Goal: Task Accomplishment & Management: Manage account settings

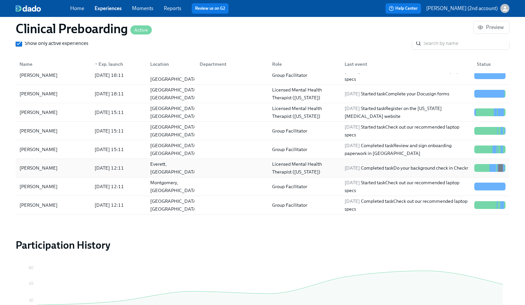
scroll to position [181, 0]
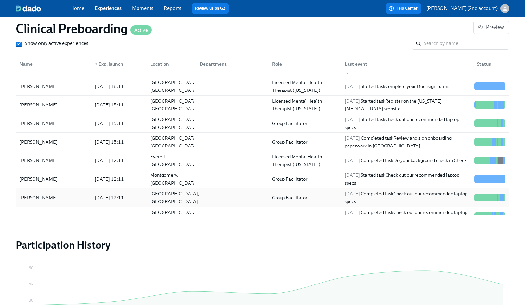
click at [178, 201] on div "Edinburg, TX" at bounding box center [169, 197] width 49 height 13
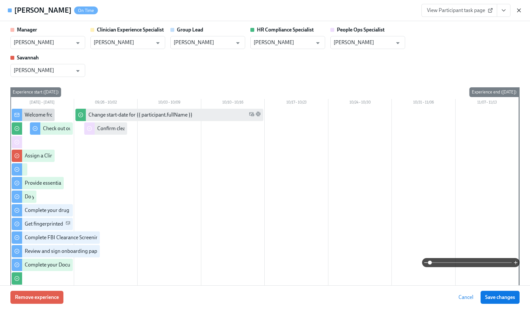
click at [390, 9] on icon "button" at bounding box center [518, 10] width 3 height 3
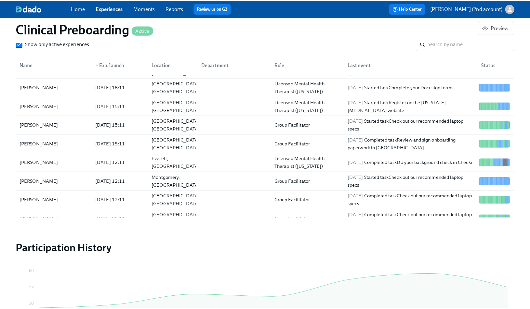
scroll to position [0, 7815]
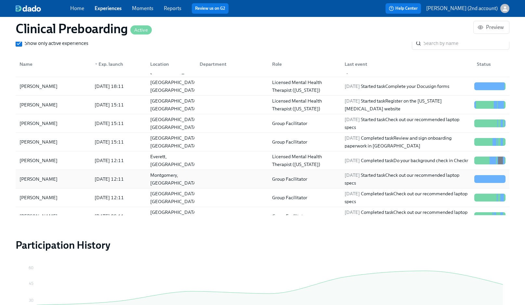
click at [90, 181] on div "2025/09/19 12:11" at bounding box center [117, 178] width 56 height 13
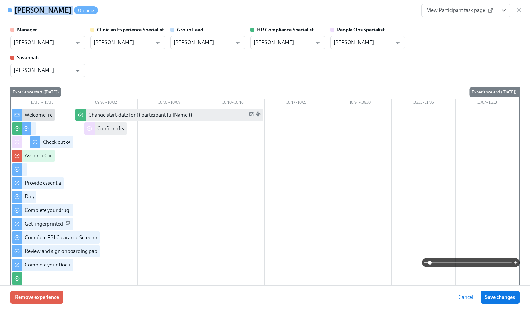
drag, startPoint x: 59, startPoint y: 12, endPoint x: 15, endPoint y: 12, distance: 44.2
click at [15, 12] on div "Nadia Jenkins On Time" at bounding box center [56, 11] width 84 height 10
click at [390, 10] on icon "button" at bounding box center [518, 10] width 3 height 3
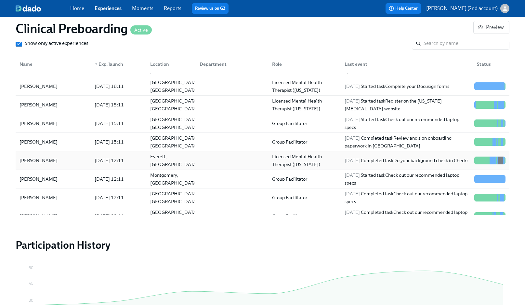
click at [44, 162] on div "Kayla Brobbey" at bounding box center [38, 160] width 43 height 8
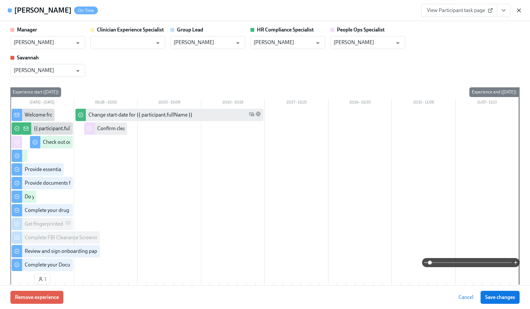
click at [390, 10] on icon "button" at bounding box center [518, 10] width 6 height 6
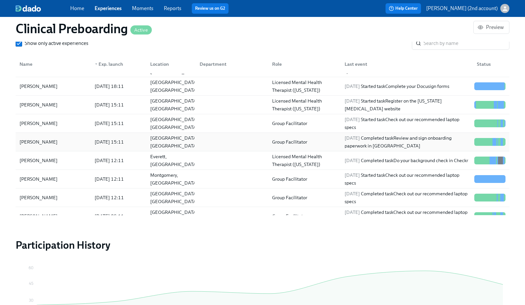
click at [60, 143] on div "Dania Carter" at bounding box center [53, 141] width 72 height 13
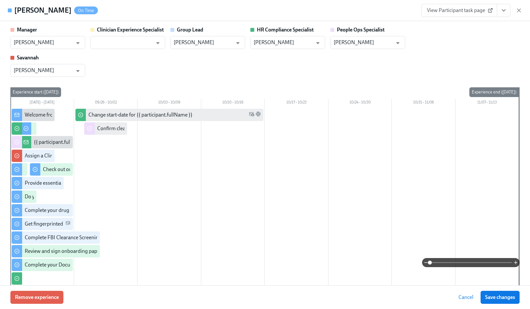
click at [390, 10] on div "View Participant task page" at bounding box center [471, 10] width 101 height 13
click at [390, 10] on icon "button" at bounding box center [518, 10] width 6 height 6
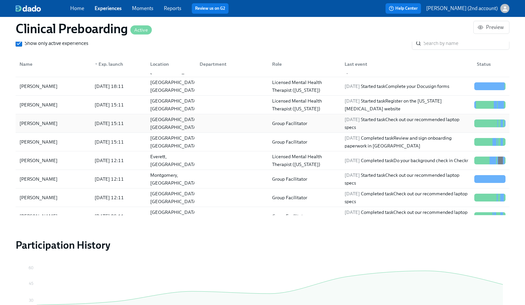
click at [40, 125] on div "Jacob Warszawski" at bounding box center [38, 123] width 43 height 8
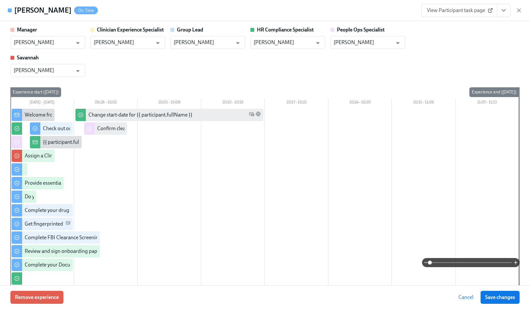
click at [390, 9] on div "Jacob Warszawski On Time View Participant task page" at bounding box center [265, 10] width 530 height 21
click at [390, 10] on icon "button" at bounding box center [518, 10] width 6 height 6
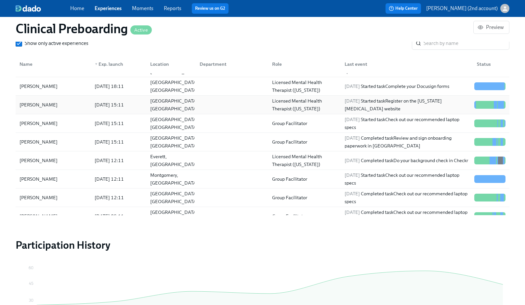
click at [51, 103] on div "Jessica Salony" at bounding box center [38, 105] width 43 height 8
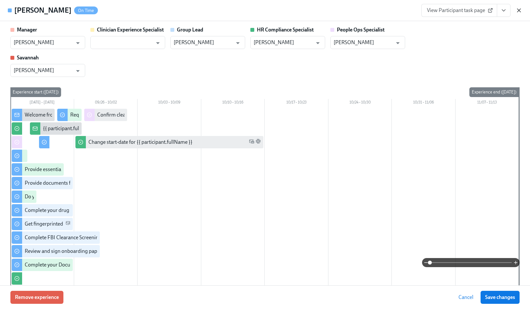
click at [390, 9] on icon "button" at bounding box center [518, 10] width 6 height 6
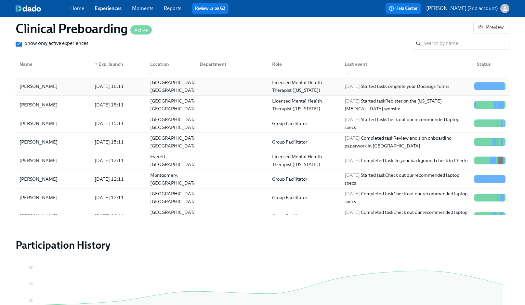
click at [86, 92] on div "Morgan Levy" at bounding box center [53, 86] width 72 height 13
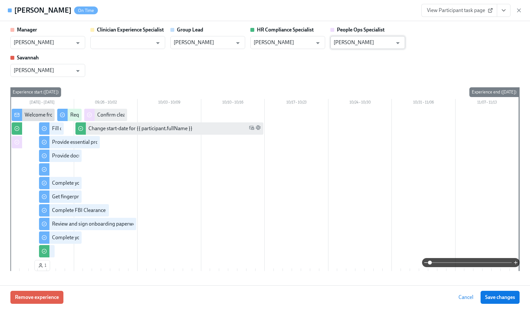
click at [373, 41] on input "Jacqueline Jean" at bounding box center [362, 42] width 59 height 13
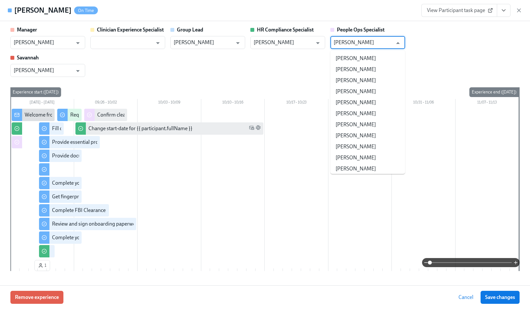
click at [373, 41] on input "Jacqueline Jean" at bounding box center [362, 42] width 59 height 13
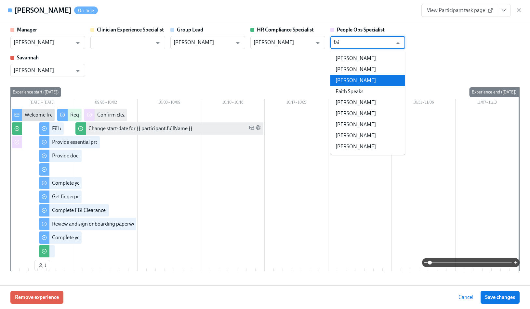
drag, startPoint x: 366, startPoint y: 76, endPoint x: 373, endPoint y: 73, distance: 7.9
click at [366, 76] on li "Caitlin Fain" at bounding box center [367, 80] width 75 height 11
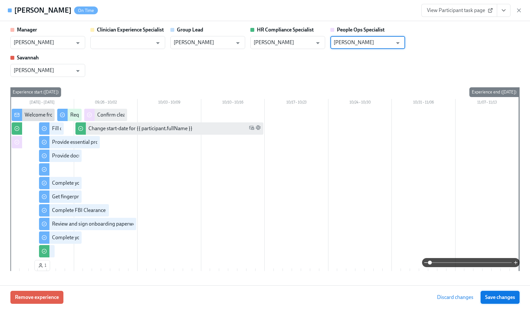
type input "Caitlin Fain"
click at [390, 231] on span "Save changes" at bounding box center [500, 297] width 30 height 6
type input "Caitlin Fain"
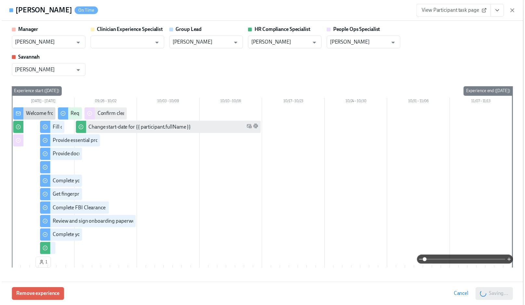
scroll to position [0, 7819]
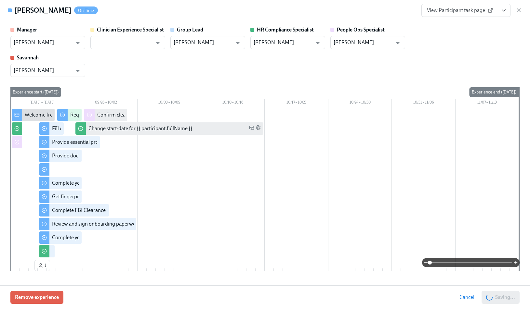
click at [390, 13] on div "Morgan Levy On Time View Participant task page" at bounding box center [265, 10] width 530 height 21
click at [390, 12] on icon "button" at bounding box center [518, 10] width 6 height 6
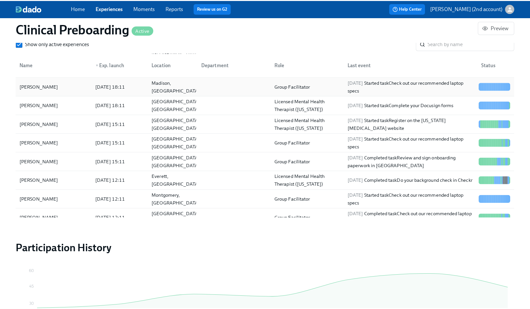
scroll to position [163, 0]
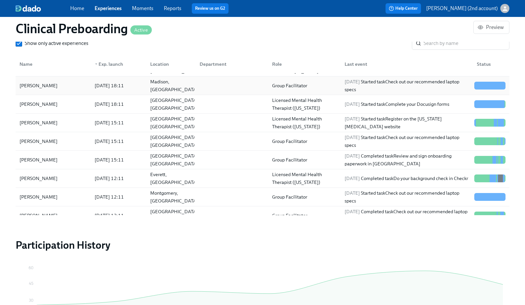
click at [97, 89] on div "2025/09/19 18:11" at bounding box center [117, 85] width 56 height 13
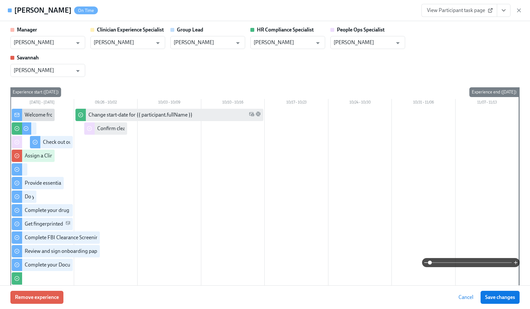
drag, startPoint x: 65, startPoint y: 12, endPoint x: 16, endPoint y: 11, distance: 49.1
click at [15, 11] on div "Ernest Jennings On Time" at bounding box center [56, 11] width 84 height 10
copy h4 "Ernest Jennings"
click at [368, 41] on input "Jacqueline Jean" at bounding box center [362, 42] width 59 height 13
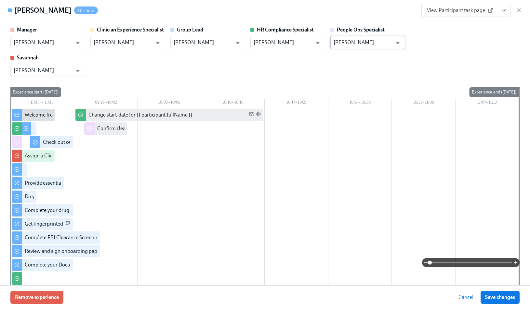
click at [368, 41] on input "Jacqueline Jean" at bounding box center [362, 42] width 59 height 13
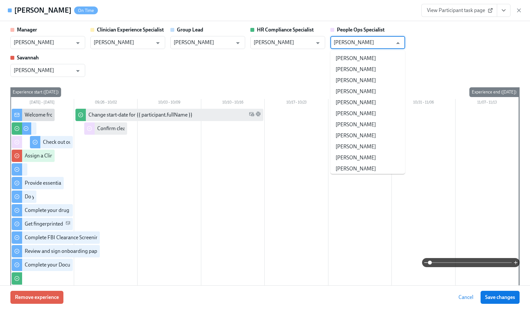
click at [368, 41] on input "Jacqueline Jean" at bounding box center [362, 42] width 59 height 13
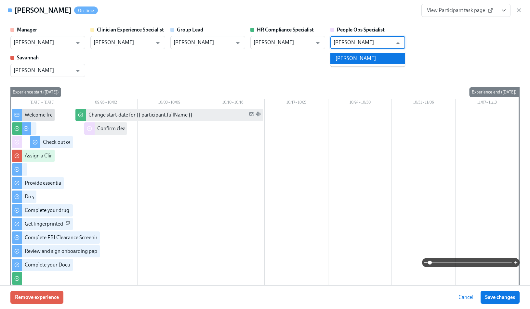
click at [363, 57] on li "Paige White" at bounding box center [367, 58] width 75 height 11
type input "Paige White"
click at [390, 231] on span "Save changes" at bounding box center [500, 297] width 30 height 6
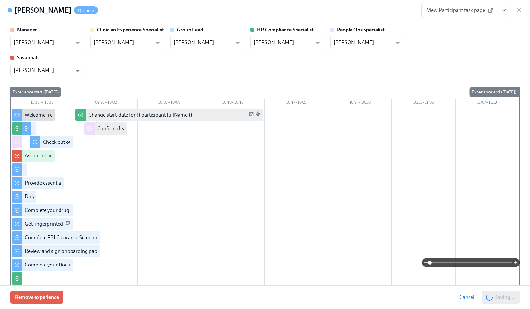
type input "Paige White"
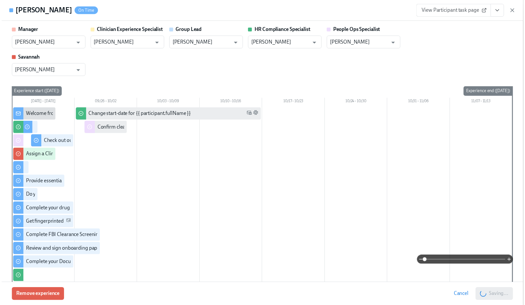
scroll to position [0, 7819]
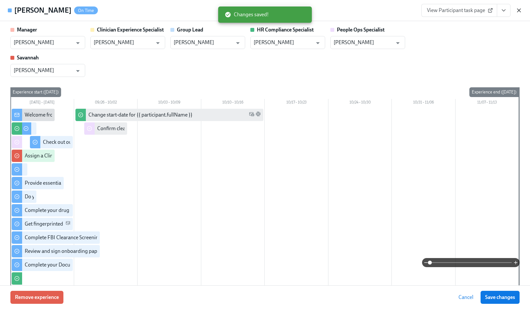
click at [390, 10] on icon "button" at bounding box center [518, 10] width 3 height 3
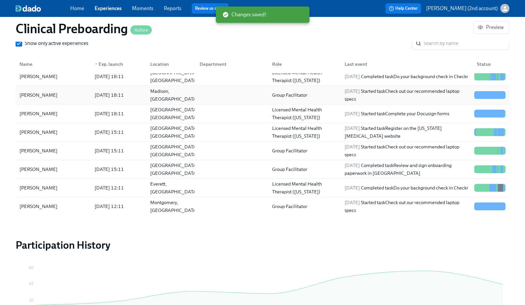
scroll to position [149, 0]
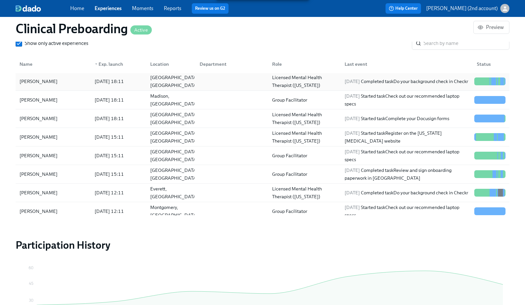
click at [141, 85] on div "2025/09/19 18:11" at bounding box center [117, 81] width 56 height 13
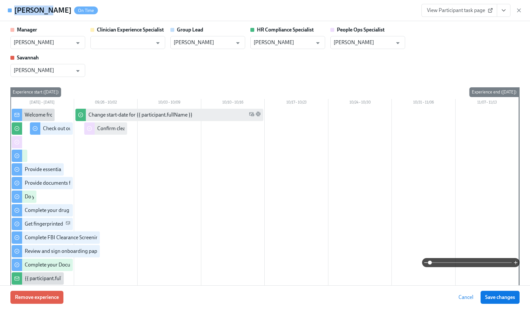
drag, startPoint x: 47, startPoint y: 11, endPoint x: 16, endPoint y: 11, distance: 30.9
click at [16, 11] on div "Aina Boyd On Time" at bounding box center [56, 11] width 84 height 10
copy h4 "Aina Boyd"
click at [390, 10] on div "Aina Boyd On Time View Participant task page" at bounding box center [265, 10] width 530 height 21
click at [390, 10] on icon "button" at bounding box center [518, 10] width 6 height 6
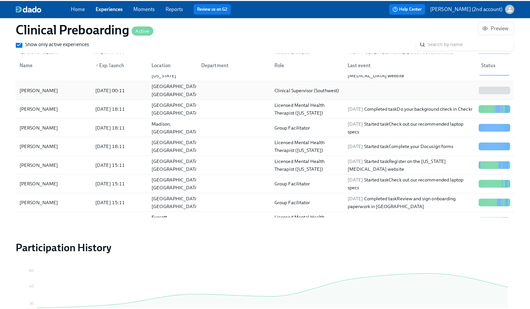
scroll to position [123, 0]
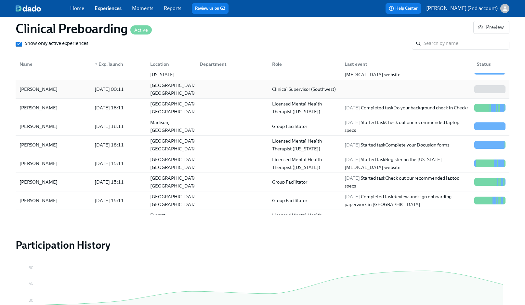
click at [144, 90] on div "2025/09/20 00:11" at bounding box center [117, 89] width 56 height 13
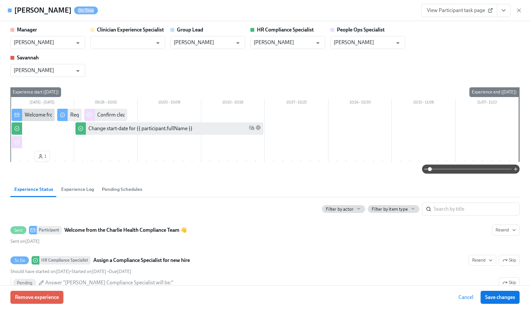
drag, startPoint x: 58, startPoint y: 12, endPoint x: 48, endPoint y: 32, distance: 22.8
click at [34, 28] on div "Shayna Carter On Time View Participant task page Manager NaKeya Ashe ​ Clinicia…" at bounding box center [265, 154] width 530 height 309
click at [48, 32] on div "Manager" at bounding box center [47, 29] width 75 height 7
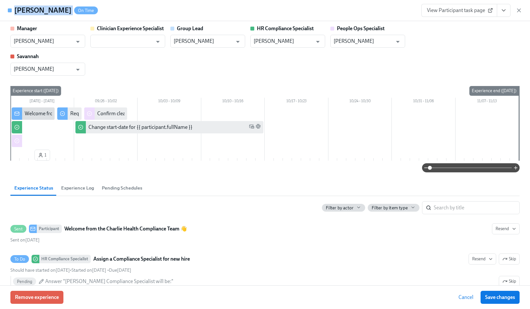
drag, startPoint x: 15, startPoint y: 10, endPoint x: 60, endPoint y: 9, distance: 44.9
click at [60, 9] on div "Shayna Carter On Time" at bounding box center [56, 11] width 84 height 10
copy h4 "Shayna Carter"
click at [33, 8] on h4 "Shayna Carter" at bounding box center [42, 11] width 57 height 10
click at [30, 8] on h4 "Shayna Carter" at bounding box center [42, 11] width 57 height 10
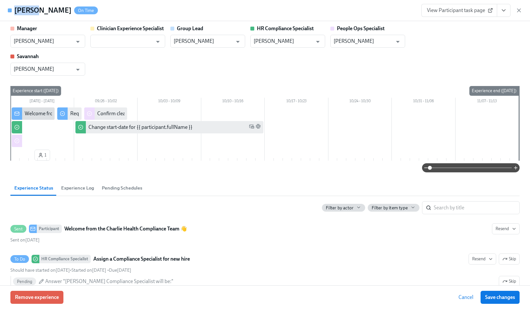
click at [30, 8] on h4 "Shayna Carter" at bounding box center [42, 11] width 57 height 10
copy h4 "Shayna"
click at [355, 43] on input "Jacqueline Jean" at bounding box center [362, 41] width 59 height 13
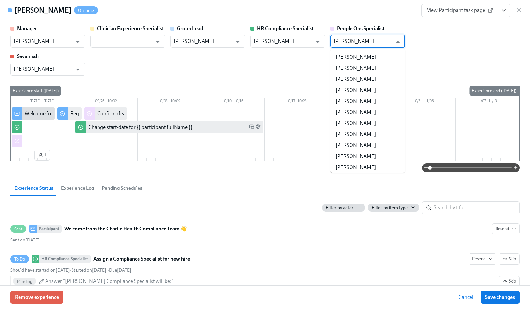
click at [355, 43] on input "Jacqueline Jean" at bounding box center [362, 41] width 59 height 13
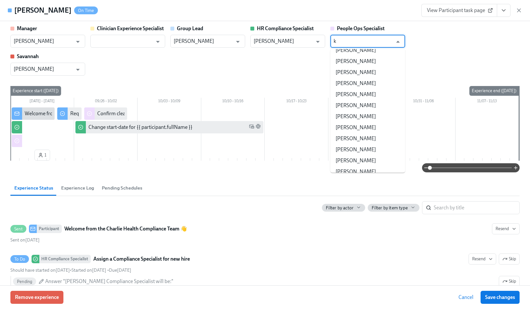
scroll to position [0, 0]
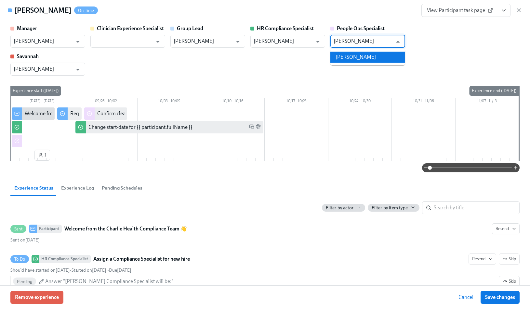
click at [372, 54] on li "Brianna Keach" at bounding box center [367, 57] width 75 height 11
type input "Brianna Keach"
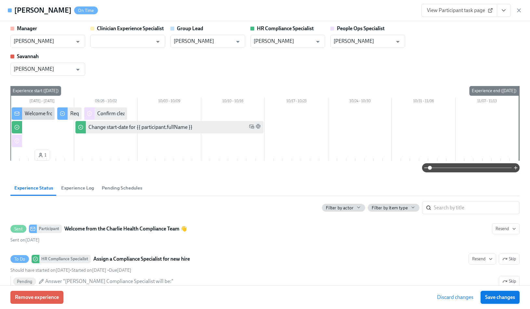
click at [390, 231] on span "Save changes" at bounding box center [500, 297] width 30 height 6
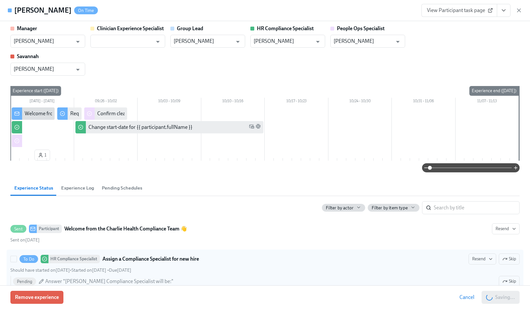
type input "Brianna Keach"
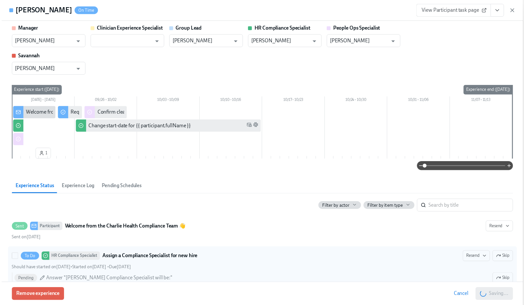
scroll to position [0, 7819]
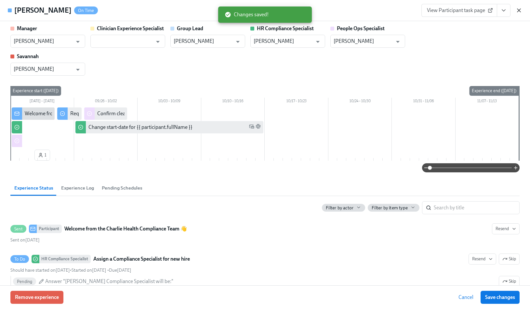
click at [390, 11] on icon "button" at bounding box center [518, 10] width 3 height 3
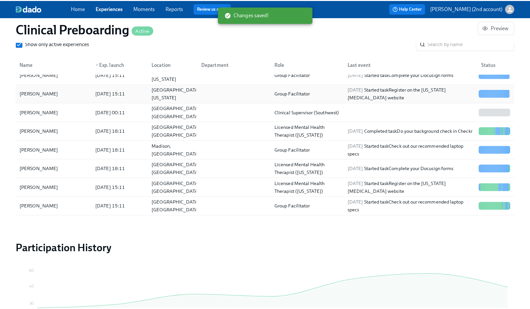
scroll to position [101, 0]
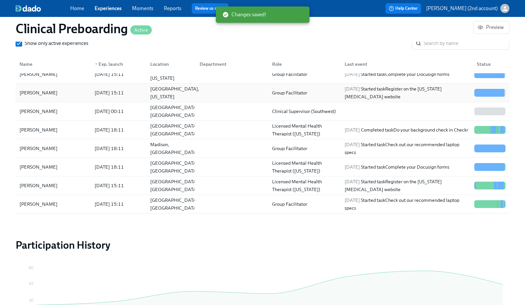
click at [147, 95] on div "Pfugerville, Texas" at bounding box center [169, 92] width 49 height 13
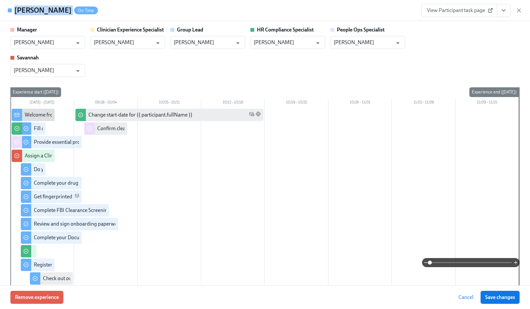
drag, startPoint x: 52, startPoint y: 11, endPoint x: 15, endPoint y: 11, distance: 37.4
click at [15, 11] on div "Holly North On Time" at bounding box center [56, 11] width 84 height 10
click at [363, 44] on input "Jacqueline Jean" at bounding box center [362, 42] width 59 height 13
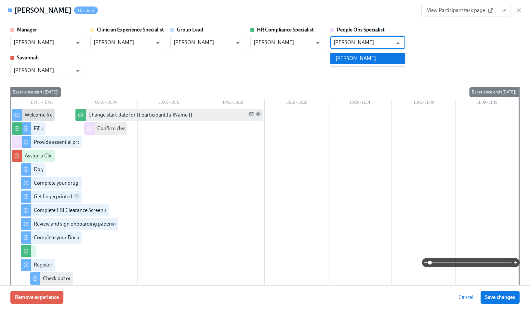
click at [365, 58] on li "Paige White" at bounding box center [367, 58] width 75 height 11
type input "Paige White"
click at [390, 231] on span "Save changes" at bounding box center [500, 297] width 30 height 6
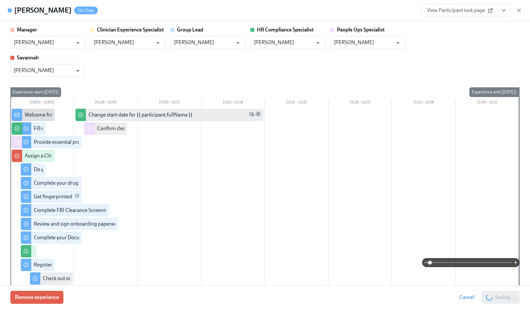
type input "Paige White"
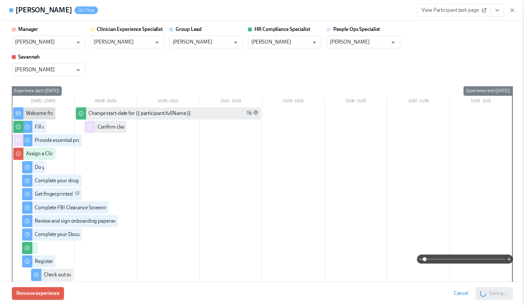
scroll to position [0, 7819]
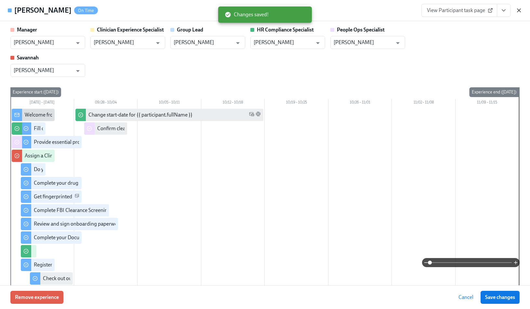
click at [390, 10] on icon "button" at bounding box center [518, 10] width 6 height 6
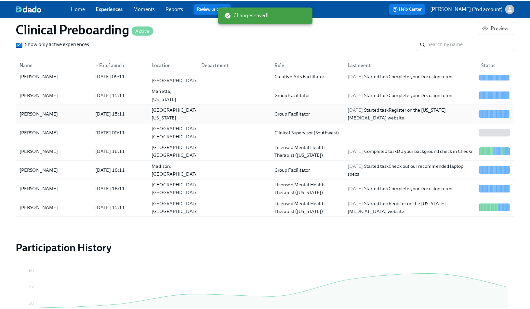
scroll to position [80, 0]
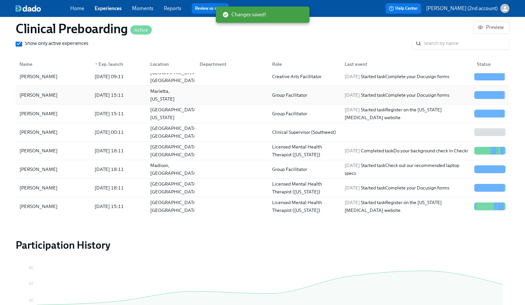
click at [49, 98] on div "Anna Jin" at bounding box center [53, 94] width 72 height 13
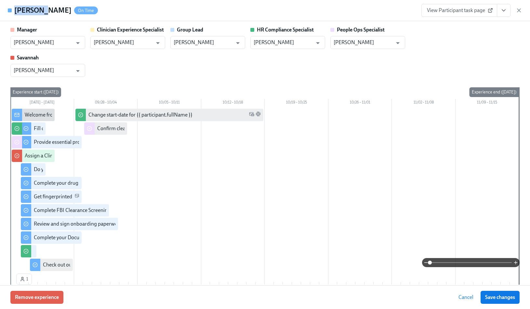
drag, startPoint x: 41, startPoint y: 10, endPoint x: 14, endPoint y: 9, distance: 26.4
click at [14, 9] on h4 "Anna Jin" at bounding box center [42, 11] width 57 height 10
copy h4 "Anna Jin"
click at [390, 10] on icon "button" at bounding box center [518, 10] width 6 height 6
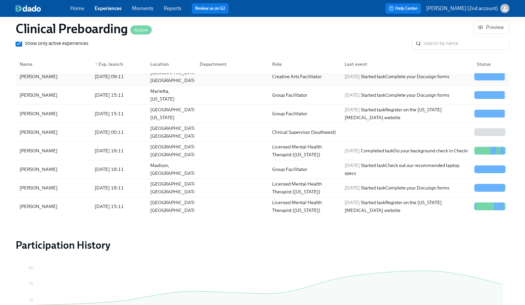
click at [45, 75] on div "Alexander Hulett" at bounding box center [38, 76] width 43 height 8
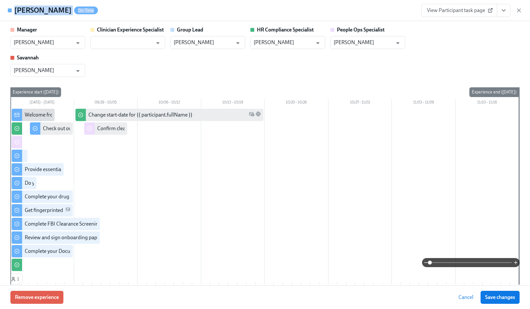
drag, startPoint x: 69, startPoint y: 13, endPoint x: 15, endPoint y: 12, distance: 54.0
click at [15, 12] on div "Alexander Hulett On Time" at bounding box center [56, 11] width 84 height 10
click at [352, 42] on input "Jacqueline Jean" at bounding box center [362, 42] width 59 height 13
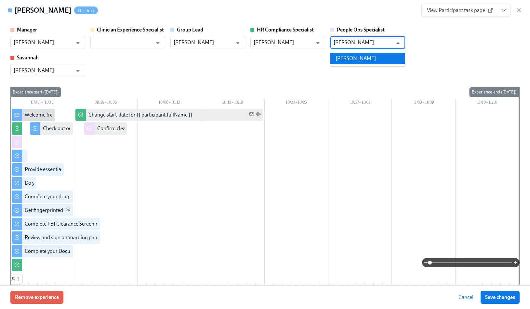
click at [342, 60] on li "Paige White" at bounding box center [367, 58] width 75 height 11
type input "Paige White"
drag, startPoint x: 502, startPoint y: 299, endPoint x: 491, endPoint y: 218, distance: 81.1
click at [390, 231] on span "Save changes" at bounding box center [500, 297] width 30 height 6
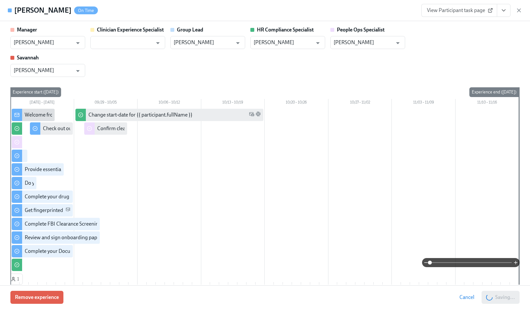
type input "Paige White"
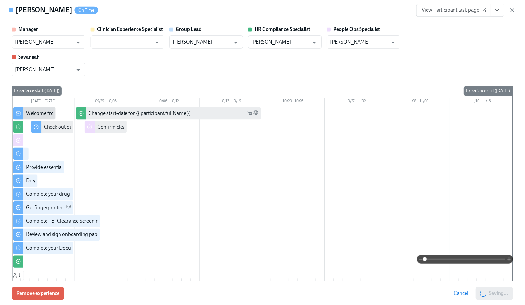
scroll to position [0, 7819]
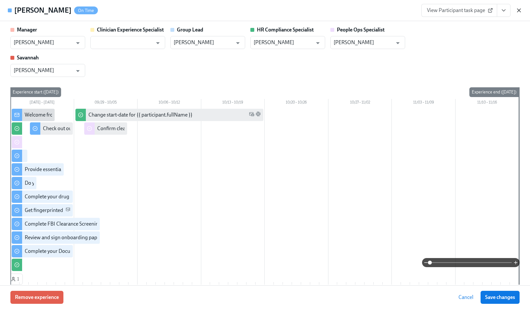
click at [390, 10] on icon "button" at bounding box center [518, 10] width 6 height 6
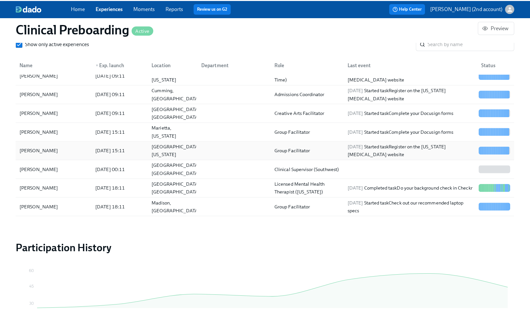
scroll to position [45, 0]
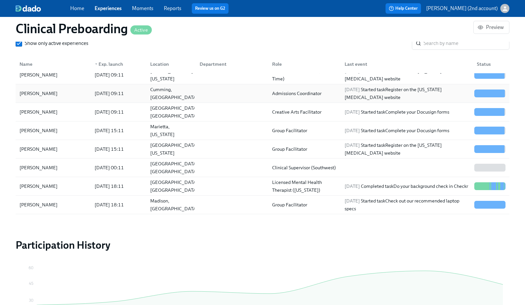
click at [52, 94] on div "Jason Hazel" at bounding box center [53, 93] width 72 height 13
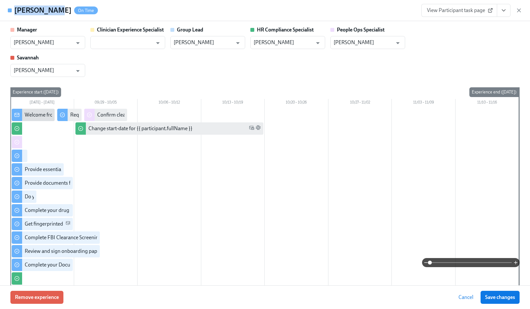
drag, startPoint x: 52, startPoint y: 12, endPoint x: 13, endPoint y: 12, distance: 38.7
click at [13, 12] on div "Jason Hazel On Time" at bounding box center [53, 11] width 90 height 10
copy h4 "Jason Hazel"
click at [353, 43] on input "Jacqueline Jean" at bounding box center [362, 42] width 59 height 13
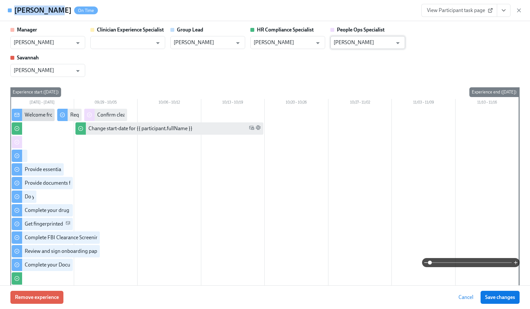
click at [353, 43] on input "Jacqueline Jean" at bounding box center [362, 42] width 59 height 13
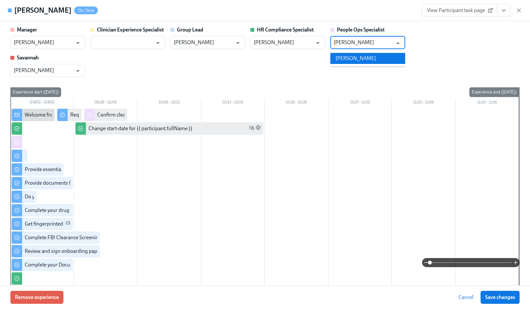
click at [371, 57] on li "Brianna Keach" at bounding box center [367, 58] width 75 height 11
type input "Brianna Keach"
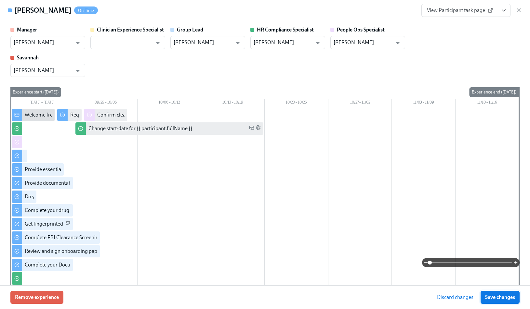
click at [390, 231] on span "Save changes" at bounding box center [500, 297] width 30 height 6
type input "Brianna Keach"
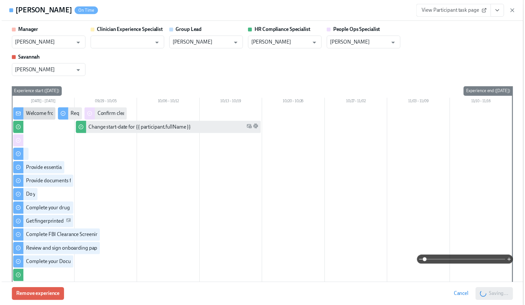
scroll to position [0, 7819]
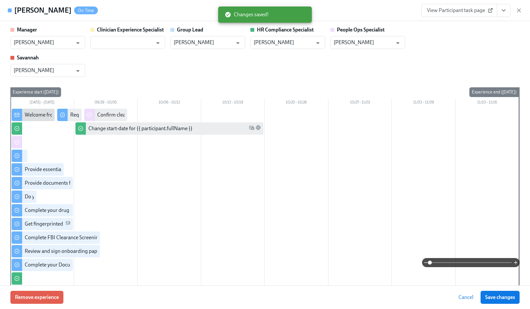
click at [390, 13] on div "Jason Hazel On Time View Participant task page" at bounding box center [265, 10] width 530 height 21
click at [390, 11] on icon "button" at bounding box center [518, 10] width 6 height 6
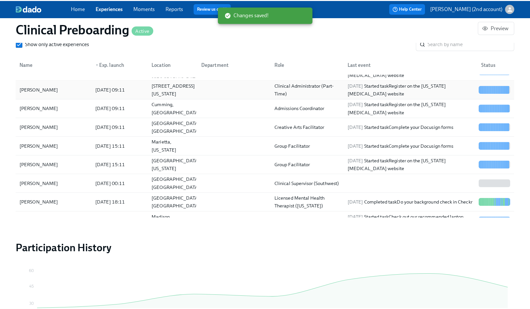
scroll to position [25, 0]
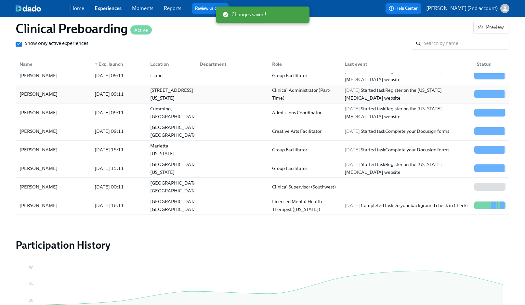
click at [60, 94] on div "Rochelle Perera" at bounding box center [53, 93] width 72 height 13
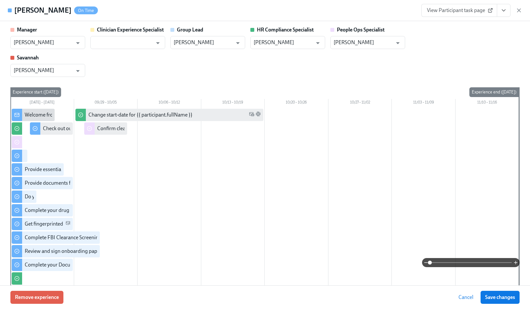
drag, startPoint x: 60, startPoint y: 11, endPoint x: 17, endPoint y: 10, distance: 43.2
click at [17, 10] on div "Rochelle Perera On Time" at bounding box center [56, 11] width 84 height 10
drag, startPoint x: 16, startPoint y: 10, endPoint x: 63, endPoint y: 11, distance: 47.8
click at [63, 11] on div "Rochelle Perera On Time" at bounding box center [56, 11] width 84 height 10
copy h4 "Rochelle Perera"
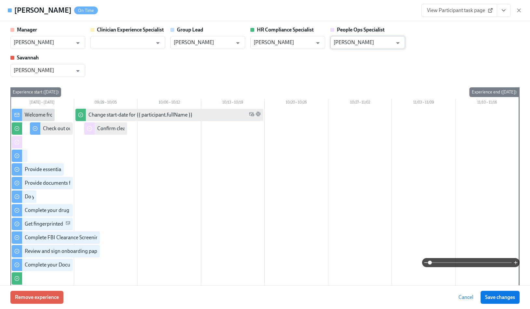
click at [361, 42] on input "Jacqueline Jean" at bounding box center [362, 42] width 59 height 13
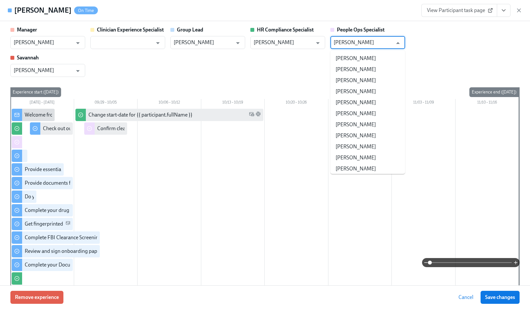
scroll to position [62344, 0]
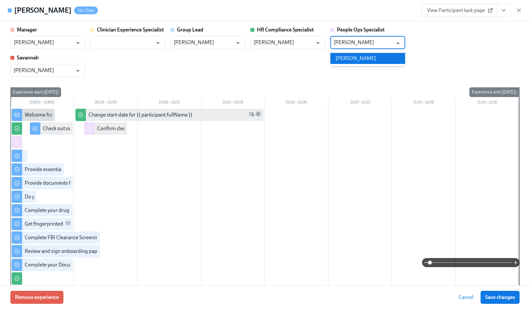
click at [371, 60] on li "Caitlin Fain" at bounding box center [367, 58] width 75 height 11
type input "Caitlin Fain"
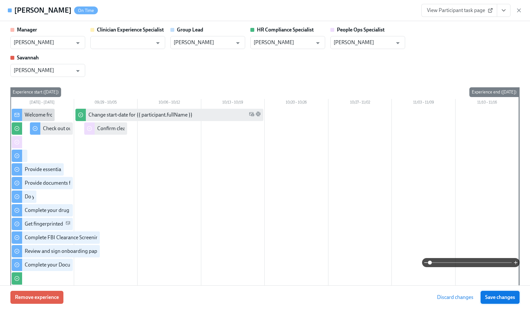
click at [390, 231] on span "Save changes" at bounding box center [500, 297] width 30 height 6
type input "Caitlin Fain"
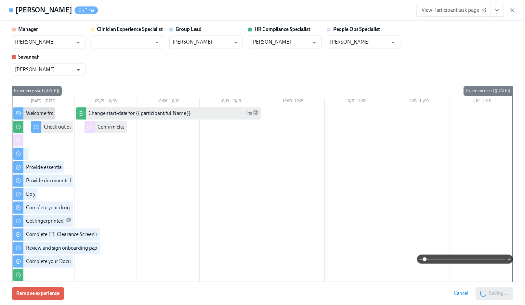
scroll to position [0, 7819]
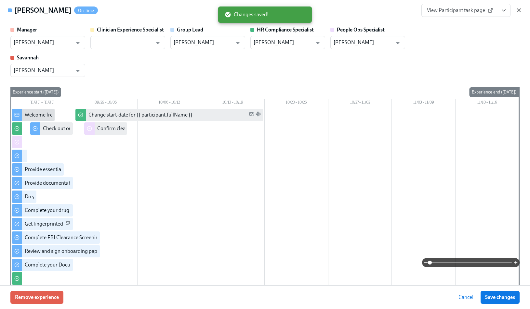
click at [390, 11] on icon "button" at bounding box center [518, 10] width 6 height 6
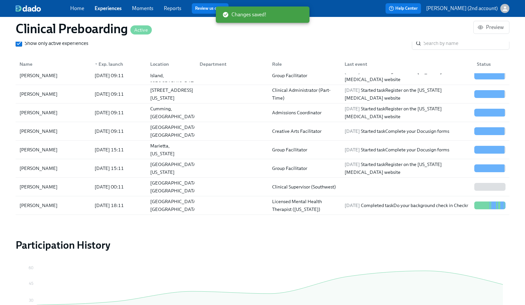
scroll to position [0, 7815]
click at [83, 78] on div "Pamela Pepper" at bounding box center [53, 75] width 72 height 13
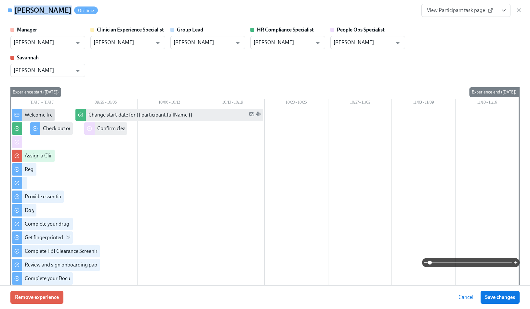
drag, startPoint x: 61, startPoint y: 12, endPoint x: 14, endPoint y: 12, distance: 46.8
click at [14, 12] on h4 "Pamela Pepper" at bounding box center [42, 11] width 57 height 10
copy h4 "Pamela Pepper"
click at [390, 10] on icon "button" at bounding box center [518, 10] width 6 height 6
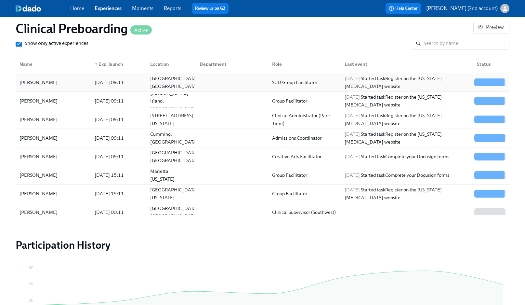
click at [85, 84] on div "Matthias Litzmann" at bounding box center [53, 82] width 72 height 13
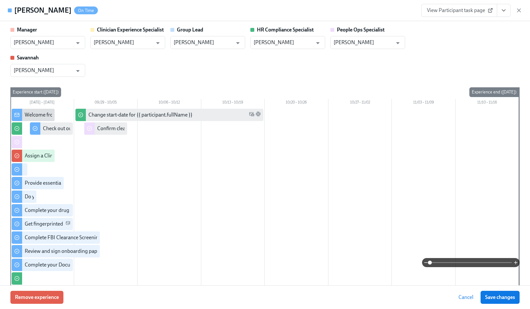
drag, startPoint x: 73, startPoint y: 14, endPoint x: 6, endPoint y: 14, distance: 66.6
click at [6, 14] on div "Matthias Litzmann On Time View Participant task page" at bounding box center [265, 10] width 530 height 21
copy div "Matthias Litzmann"
click at [390, 11] on icon "button" at bounding box center [518, 10] width 3 height 3
click at [390, 11] on div "Home Experiences Moments Reports Review us on G2 Help Center Jackie Jean (2nd a…" at bounding box center [262, 8] width 525 height 17
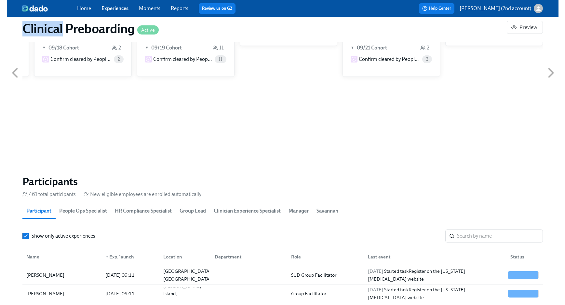
scroll to position [0, 7780]
